Goal: Task Accomplishment & Management: Use online tool/utility

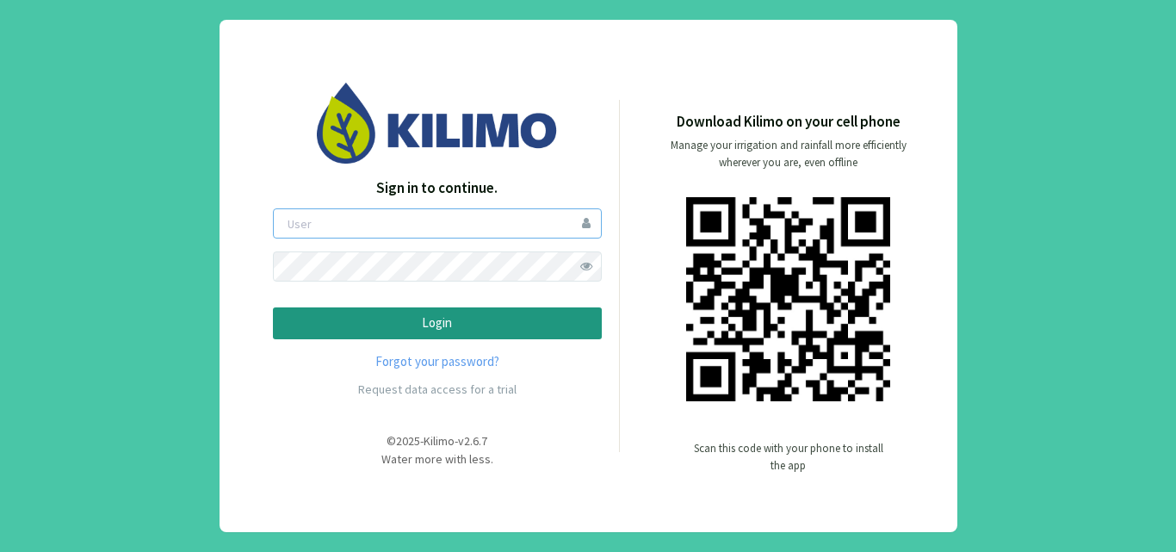
click at [524, 226] on input "email" at bounding box center [437, 223] width 329 height 30
click at [273, 307] on button "Login" at bounding box center [437, 323] width 329 height 32
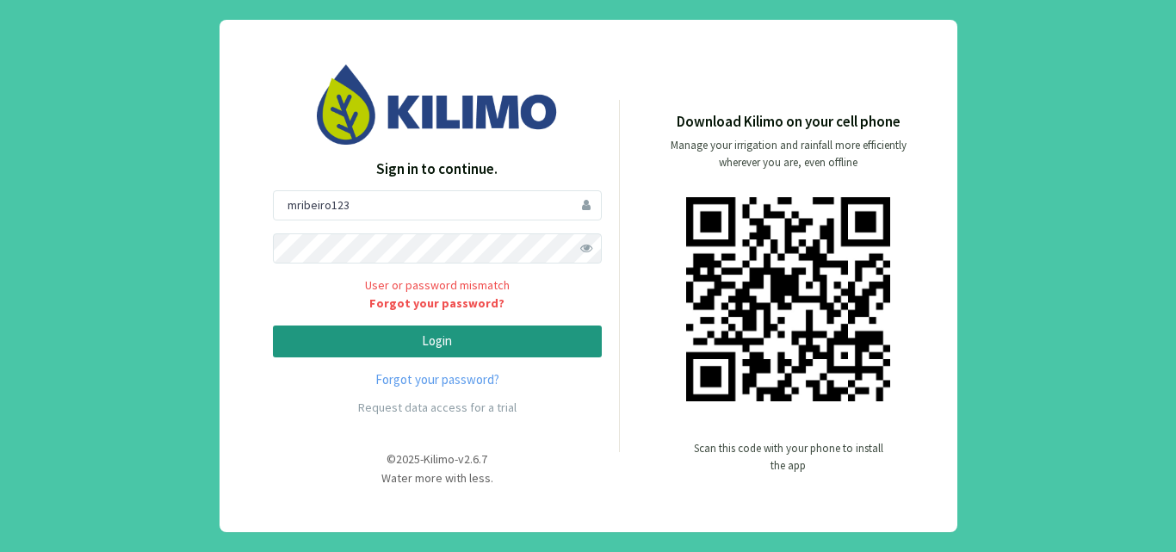
click at [599, 245] on span at bounding box center [587, 248] width 30 height 30
click at [343, 343] on p "Login" at bounding box center [438, 342] width 300 height 20
click at [389, 214] on input "mribeiro123" at bounding box center [437, 205] width 329 height 30
type input "mribeiro"
click at [434, 347] on p "Login" at bounding box center [438, 342] width 300 height 20
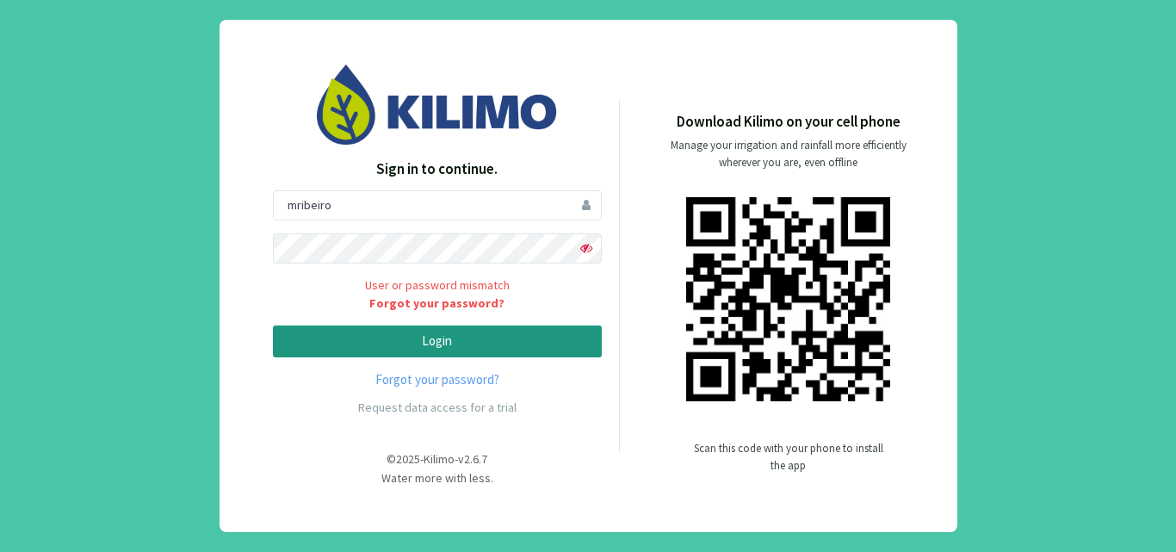
click at [430, 350] on p "Login" at bounding box center [438, 342] width 300 height 20
click at [413, 338] on p "Login" at bounding box center [438, 342] width 300 height 20
click at [456, 305] on link "Forgot your password?" at bounding box center [437, 304] width 329 height 18
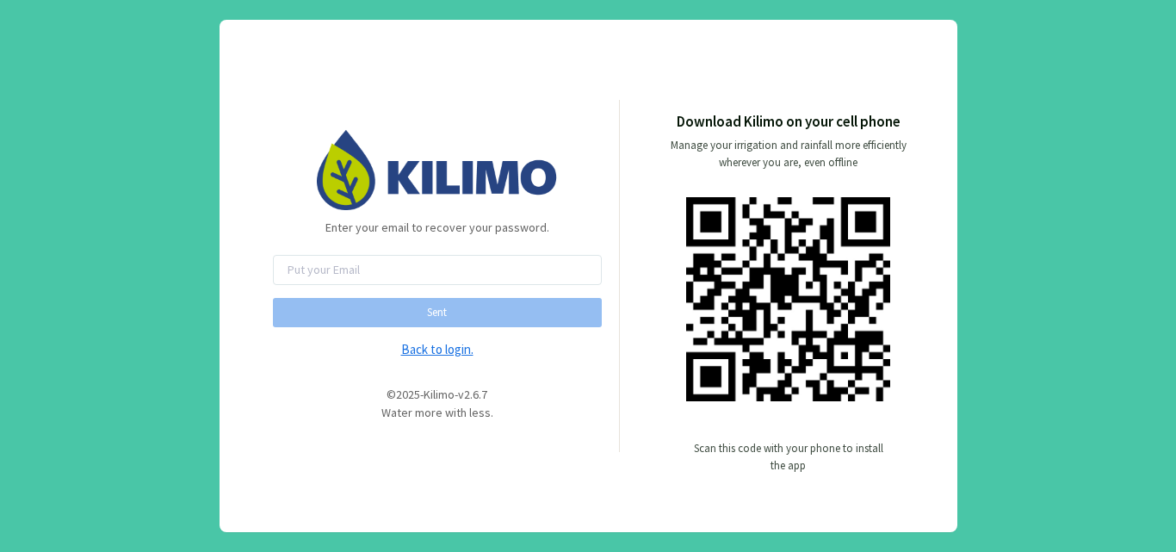
click at [466, 347] on link "Back to login." at bounding box center [437, 350] width 329 height 20
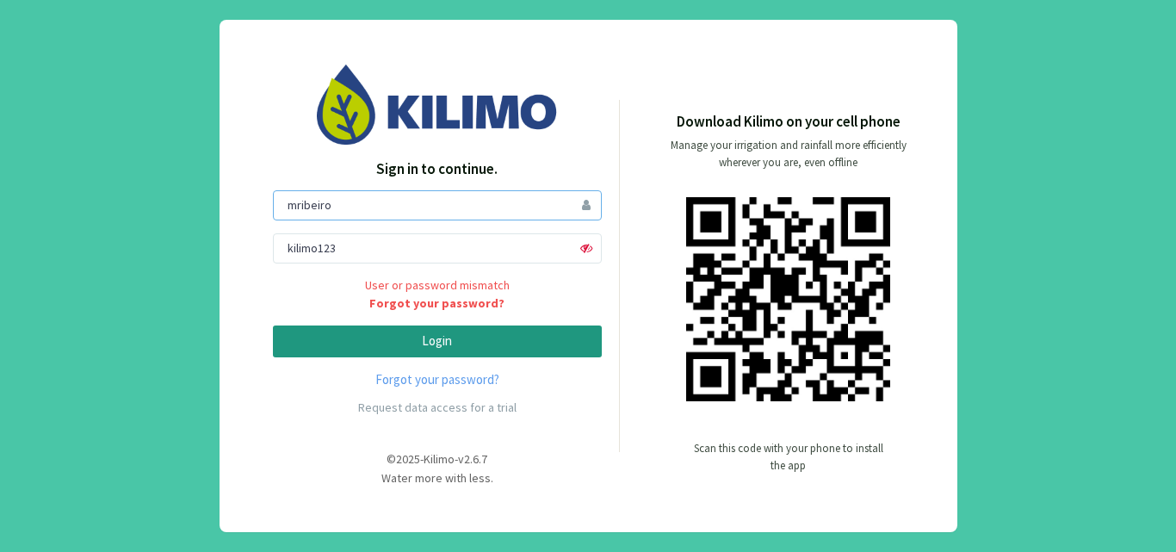
click at [544, 209] on input "mribeiro" at bounding box center [437, 205] width 329 height 30
click at [527, 237] on input "kilimo123" at bounding box center [437, 248] width 329 height 30
type input "k"
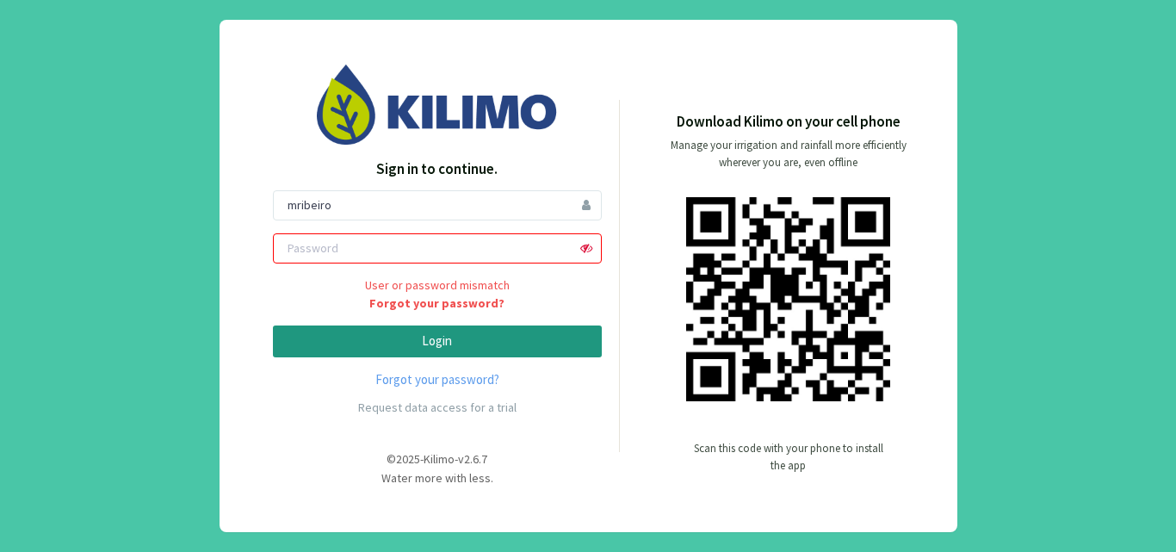
type input "K"
click at [481, 342] on p "Login" at bounding box center [438, 342] width 300 height 20
click at [481, 342] on form "mribeiro kilimo123 User or password mismatch Forgot your password? Login" at bounding box center [437, 274] width 329 height 168
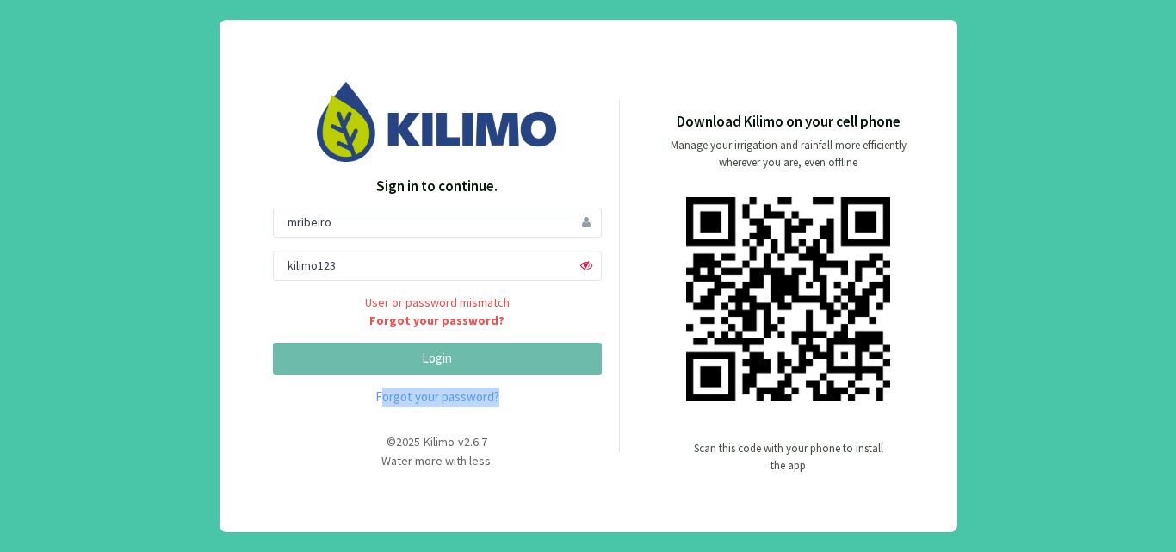
click at [481, 342] on form "mribeiro kilimo123 User or password mismatch Forgot your password? Login" at bounding box center [437, 292] width 329 height 168
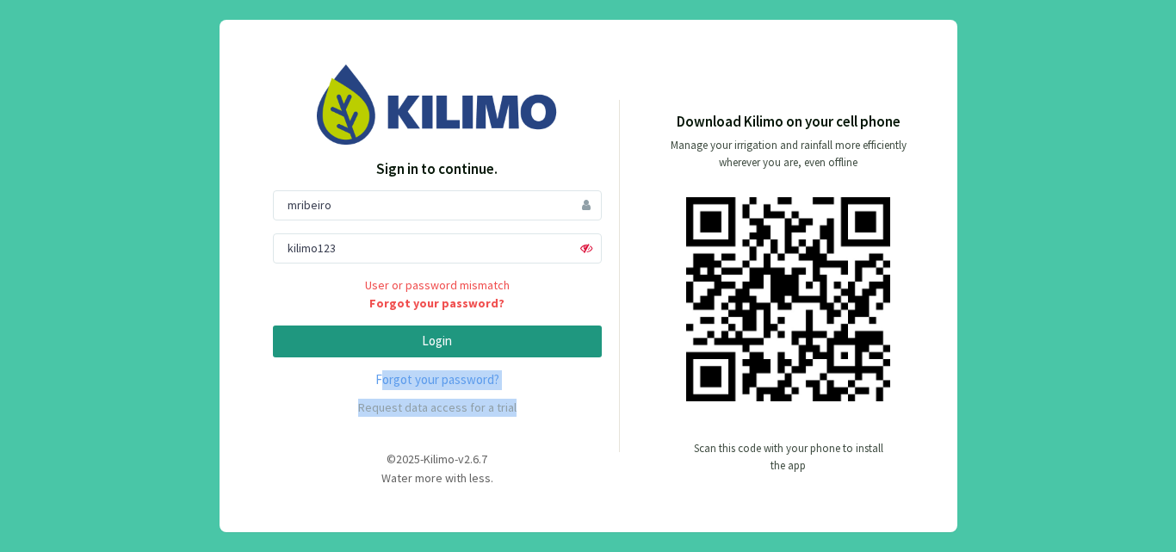
click at [481, 342] on p "Login" at bounding box center [438, 342] width 300 height 20
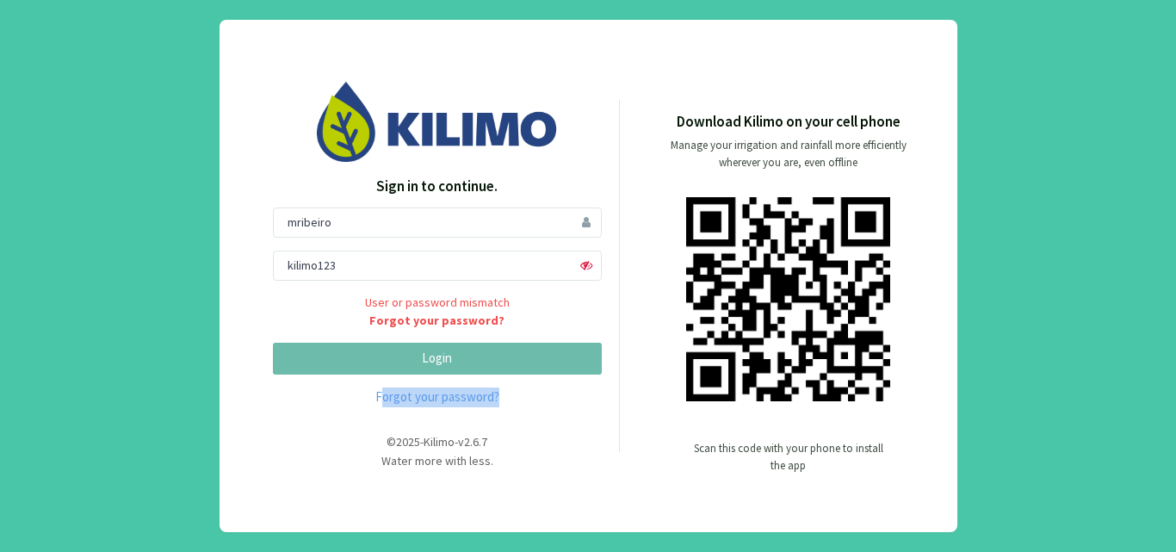
click at [481, 342] on form "mribeiro kilimo123 User or password mismatch Forgot your password? Login" at bounding box center [437, 292] width 329 height 168
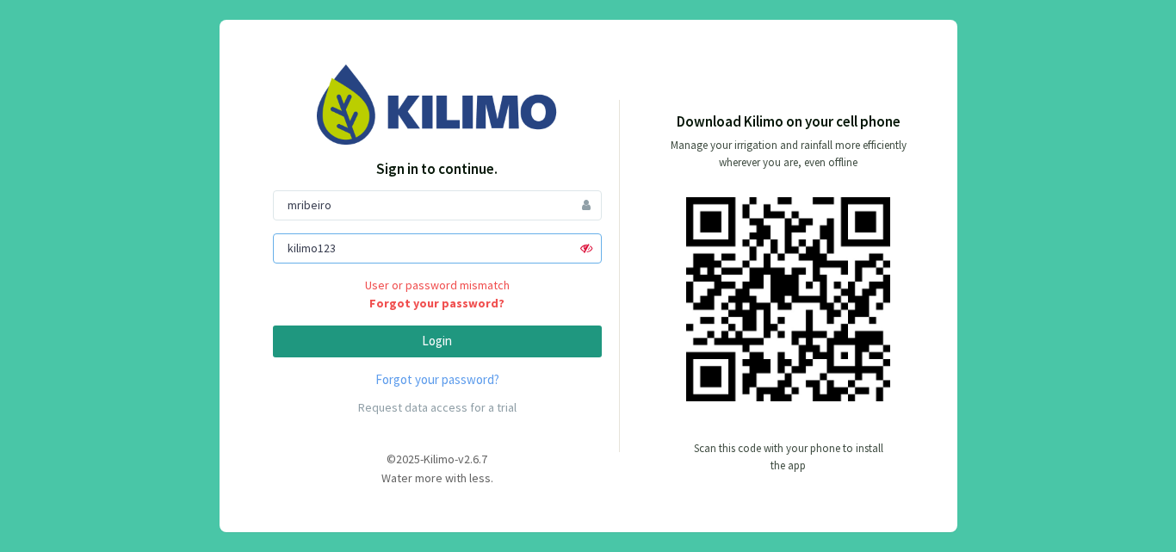
click at [482, 253] on input "kilimo123" at bounding box center [437, 248] width 329 height 30
type input "k"
type input "mrc@Kilimo2025"
click at [436, 341] on p "Login" at bounding box center [438, 342] width 300 height 20
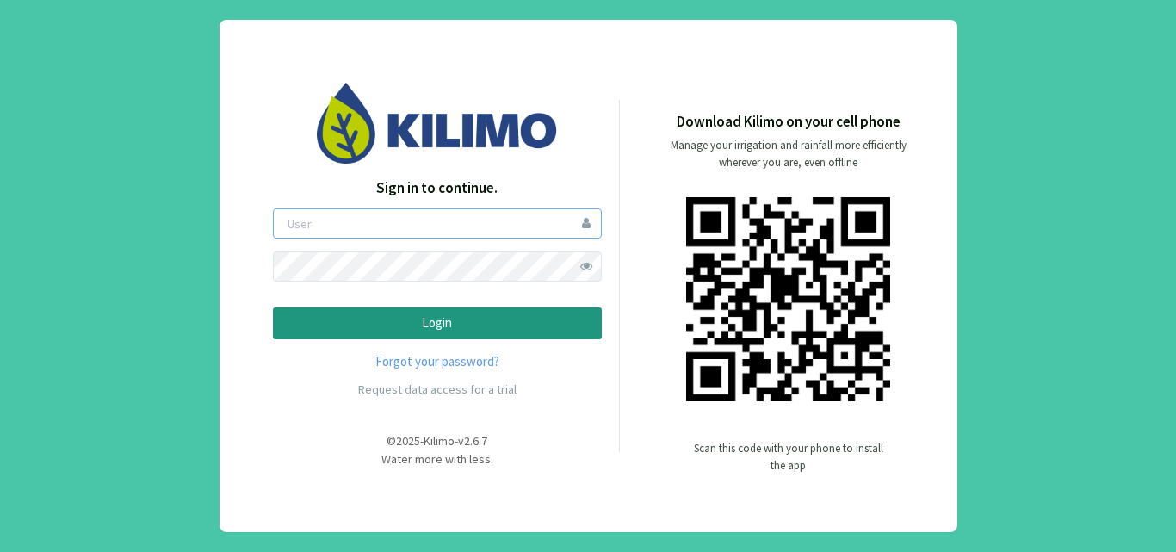
click at [515, 220] on input "email" at bounding box center [437, 223] width 329 height 30
type input "mribeiro"
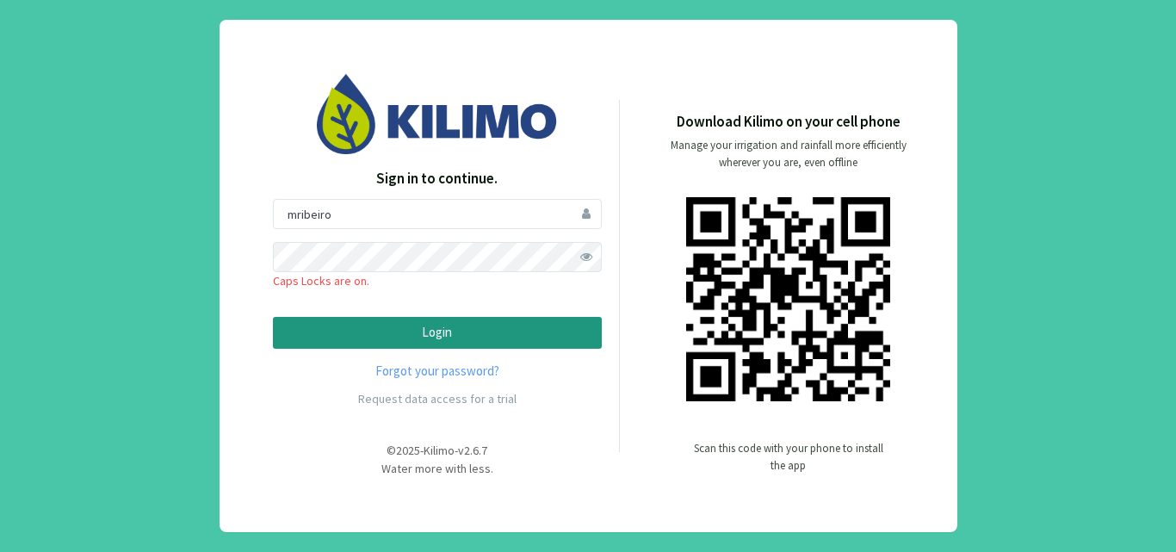
click at [582, 251] on span at bounding box center [587, 257] width 30 height 30
click at [273, 317] on button "Login" at bounding box center [437, 333] width 329 height 32
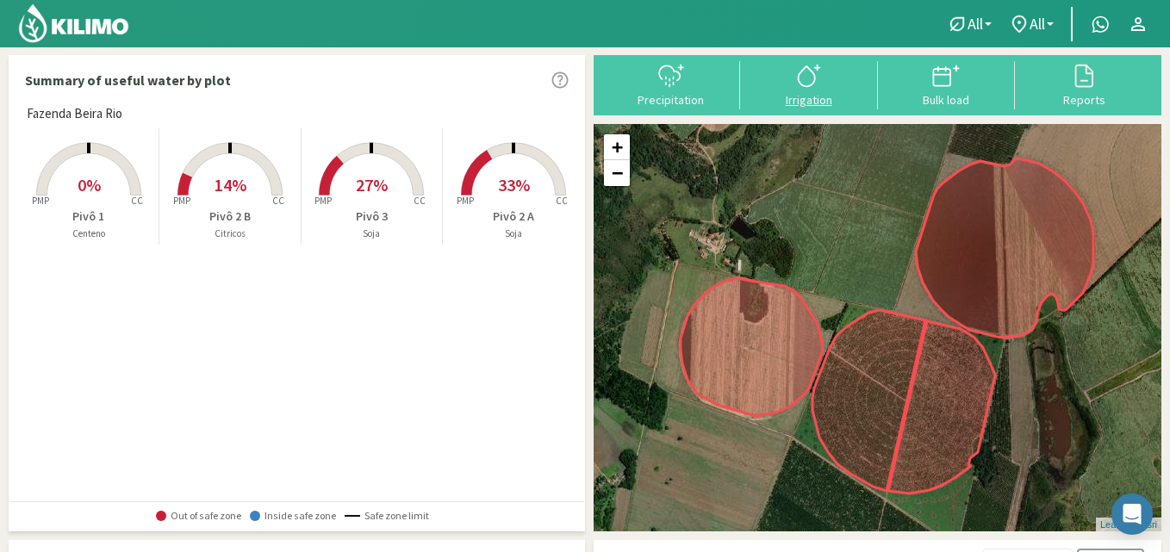
click at [808, 101] on div "Irrigation" at bounding box center [808, 100] width 127 height 12
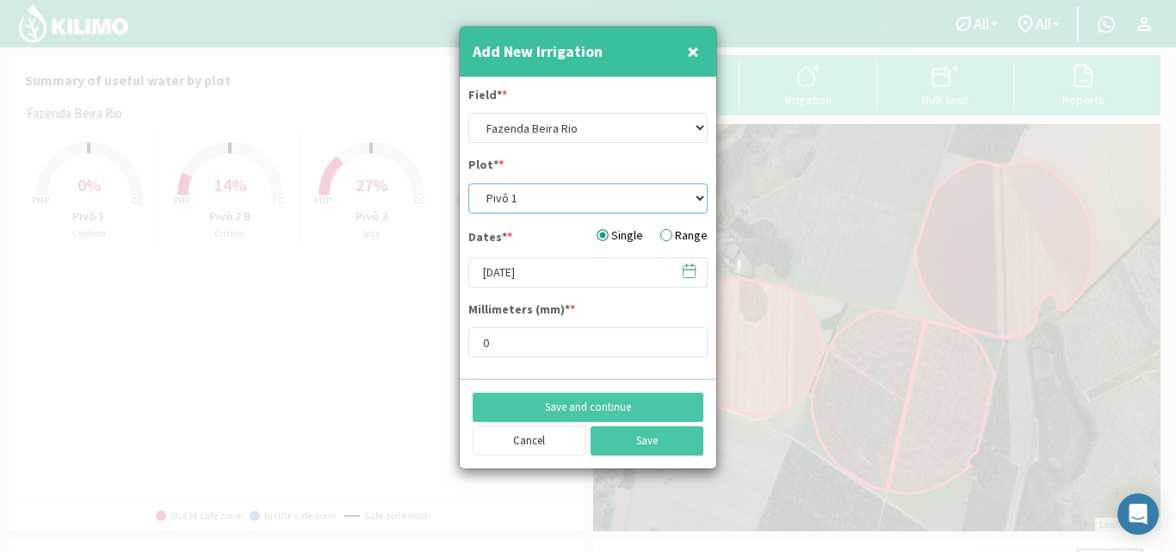
click at [536, 195] on select "Pivô 1 Pivô 2 A Pivô 2 B Pivô 3" at bounding box center [588, 198] width 239 height 30
select select "2: Object"
click at [469, 183] on select "Pivô 1 Pivô 2 A Pivô 2 B Pivô 3" at bounding box center [588, 198] width 239 height 30
click at [537, 338] on input "0" at bounding box center [588, 342] width 239 height 30
type input "25"
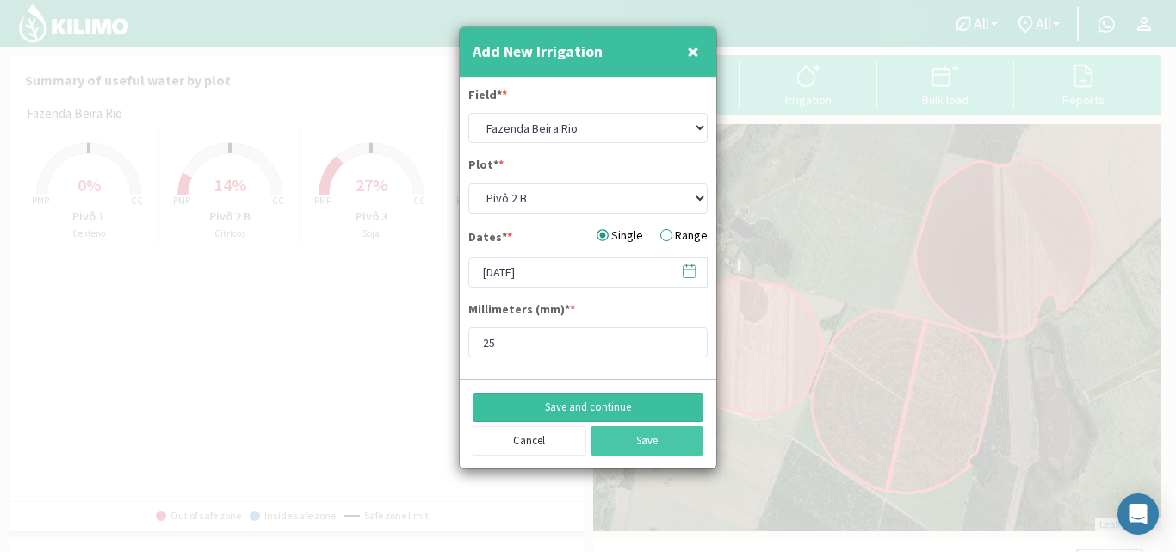
click at [566, 404] on button "Save and continue" at bounding box center [588, 407] width 231 height 29
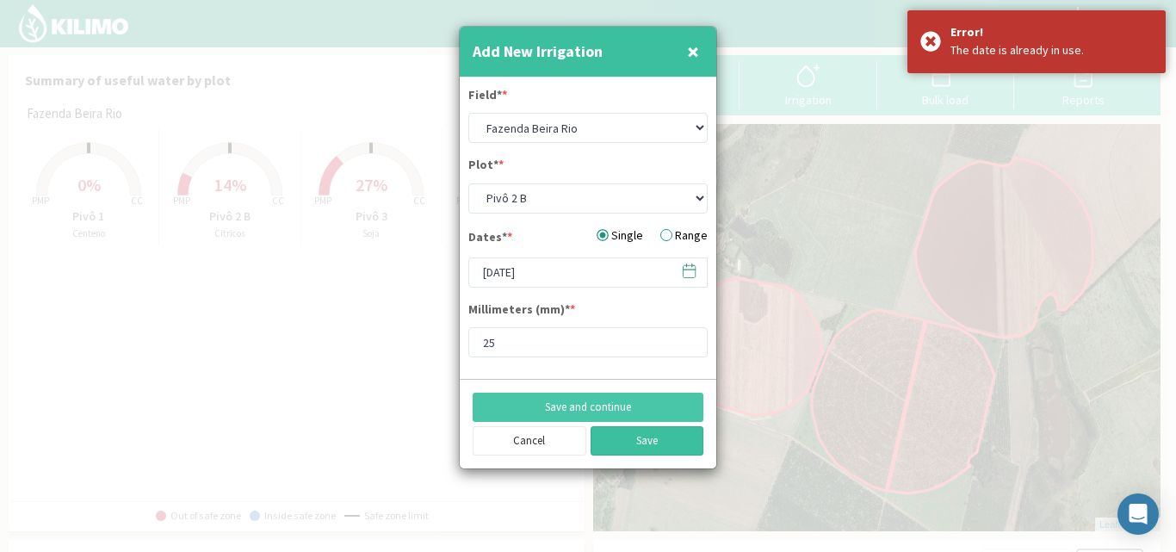
click at [628, 443] on button "Save" at bounding box center [648, 440] width 114 height 29
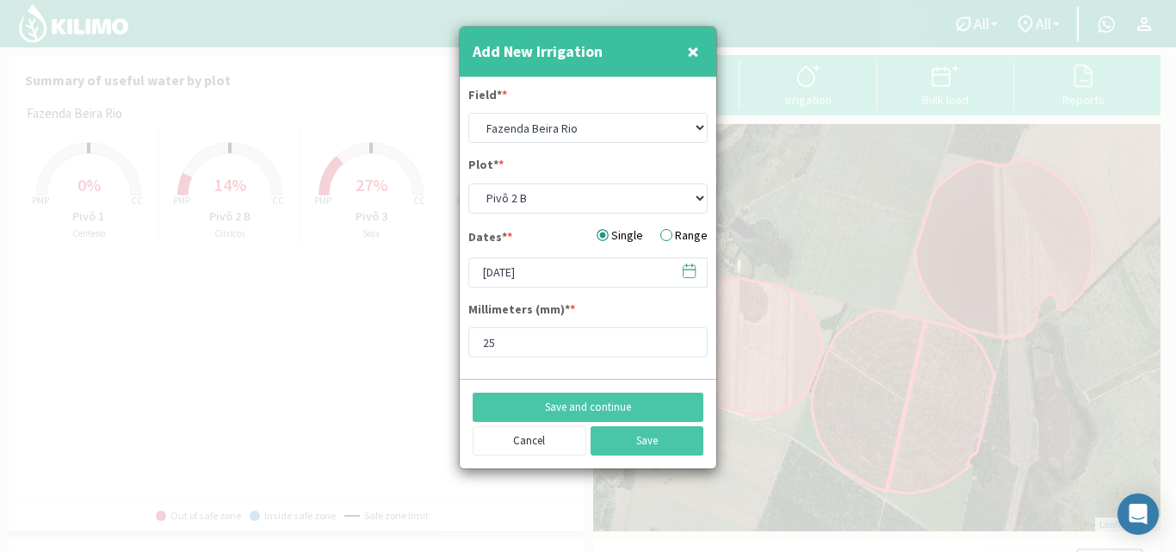
click at [693, 50] on span "×" at bounding box center [693, 51] width 12 height 28
